Goal: Check status: Check status

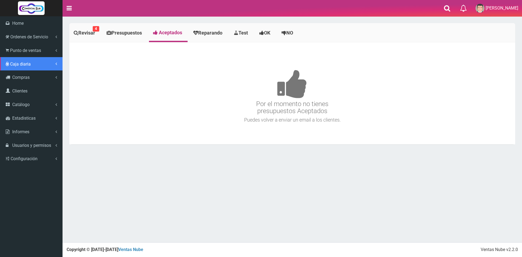
click at [26, 62] on span "Caja diaria" at bounding box center [20, 63] width 21 height 5
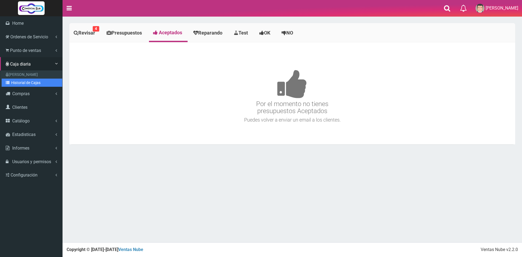
click at [33, 84] on link "Historial de Cajas" at bounding box center [32, 83] width 61 height 8
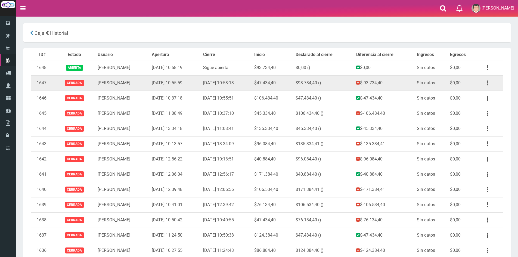
click at [487, 85] on icon "button" at bounding box center [487, 83] width 1 height 10
click at [471, 95] on link "Ver" at bounding box center [471, 96] width 43 height 12
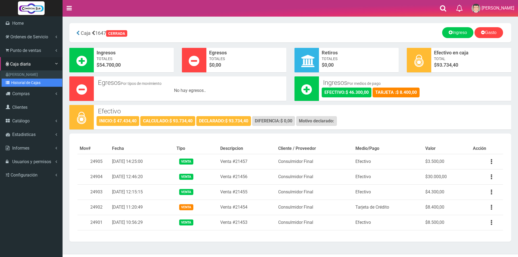
click at [28, 82] on link "Historial de Cajas" at bounding box center [32, 83] width 61 height 8
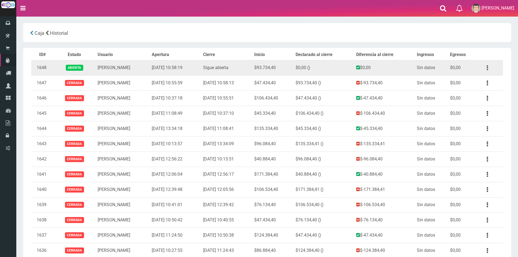
click at [489, 66] on button "button" at bounding box center [487, 68] width 12 height 10
click at [466, 81] on link "Ver" at bounding box center [471, 81] width 43 height 12
